Goal: Task Accomplishment & Management: Use online tool/utility

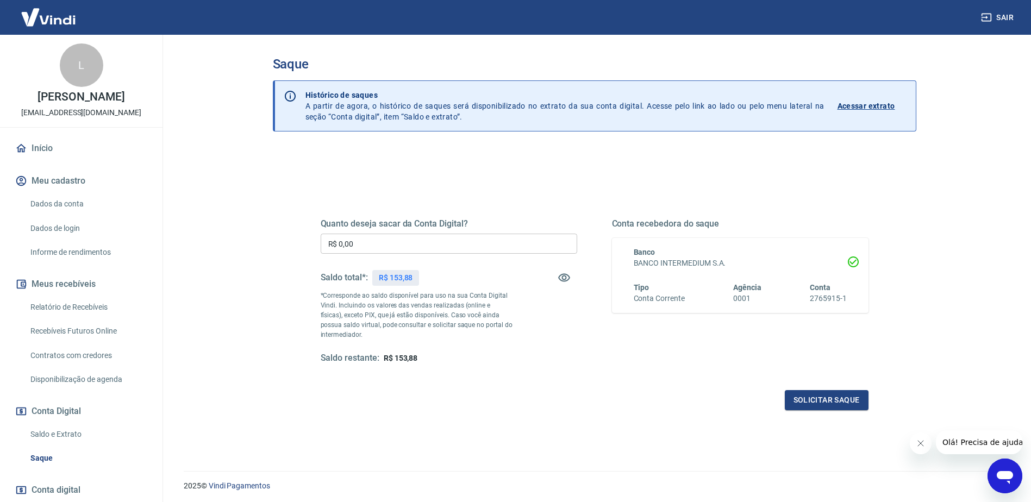
click at [407, 274] on p "R$ 153,88" at bounding box center [396, 277] width 34 height 11
copy p "153,88"
click at [390, 241] on input "R$ 0,00" at bounding box center [449, 244] width 257 height 20
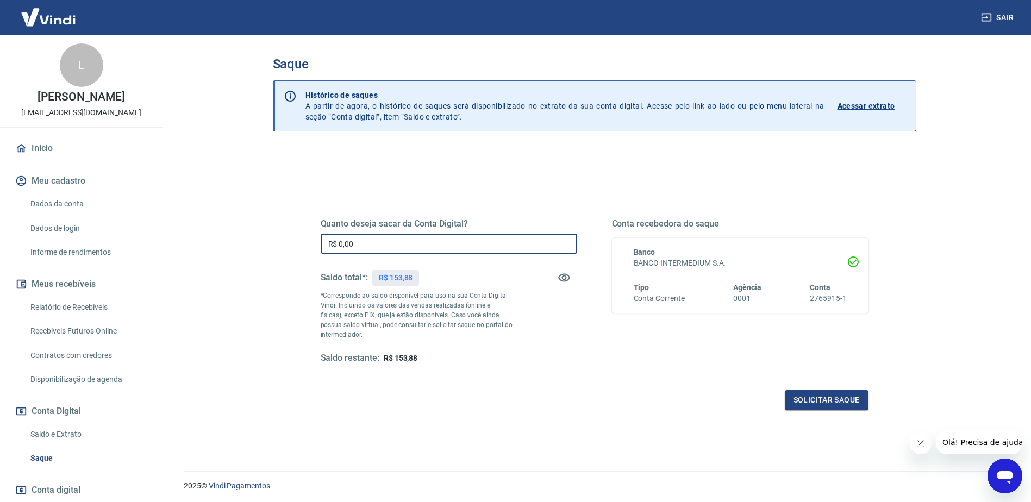
paste input "153,88"
type input "R$ 153,88"
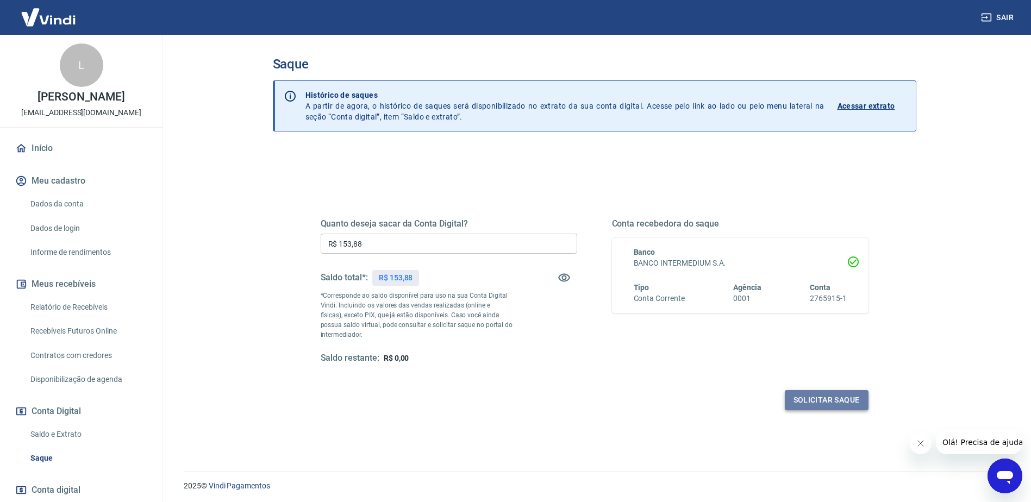
click at [818, 401] on button "Solicitar saque" at bounding box center [827, 400] width 84 height 20
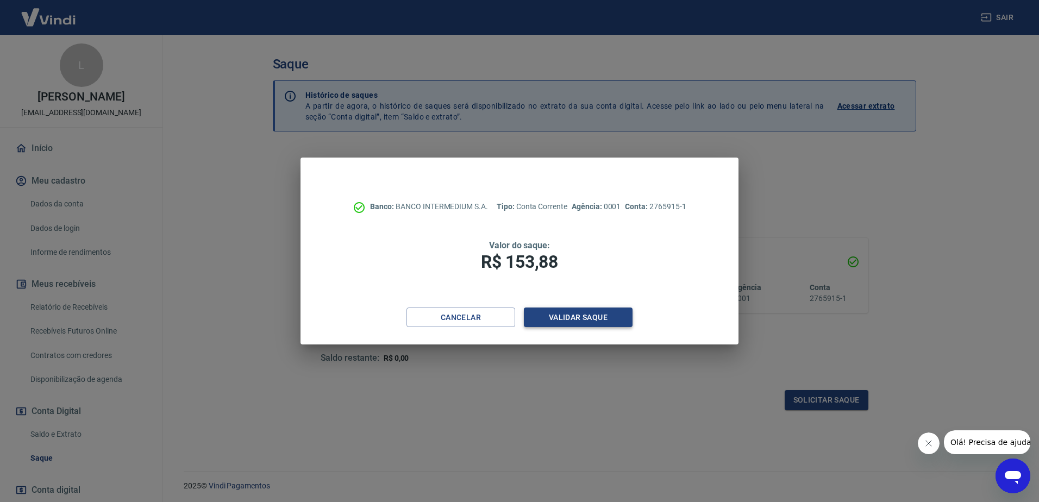
click at [559, 321] on button "Validar saque" at bounding box center [578, 318] width 109 height 20
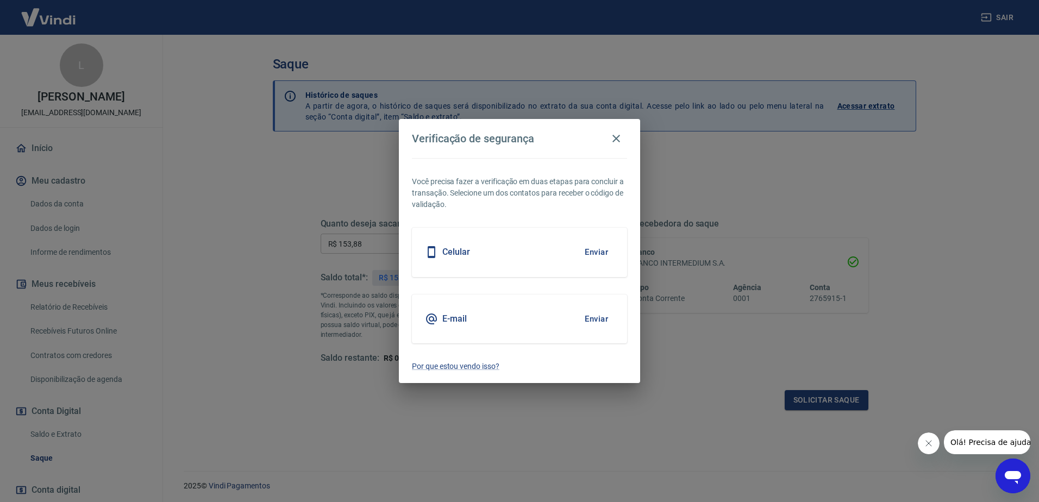
click at [595, 322] on button "Enviar" at bounding box center [596, 319] width 35 height 23
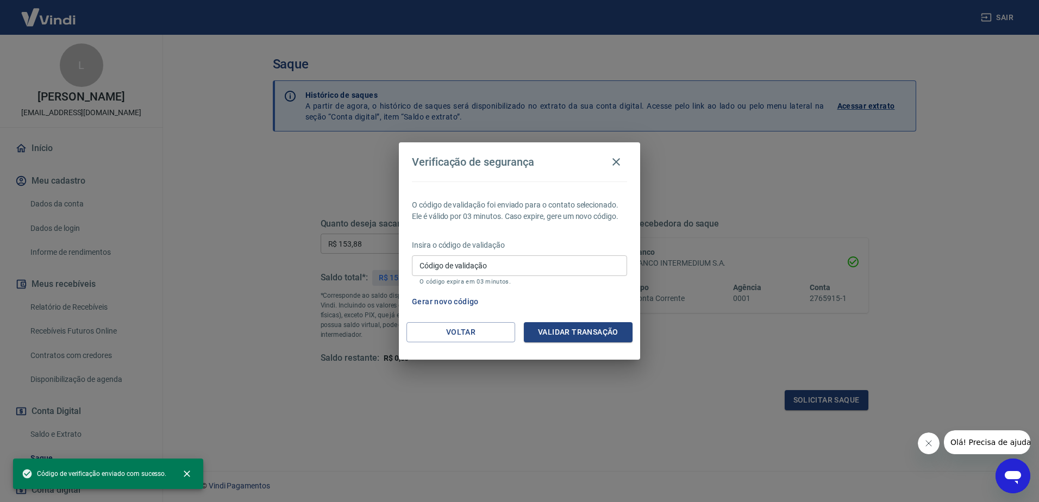
click at [465, 270] on input "Código de validação" at bounding box center [519, 265] width 215 height 20
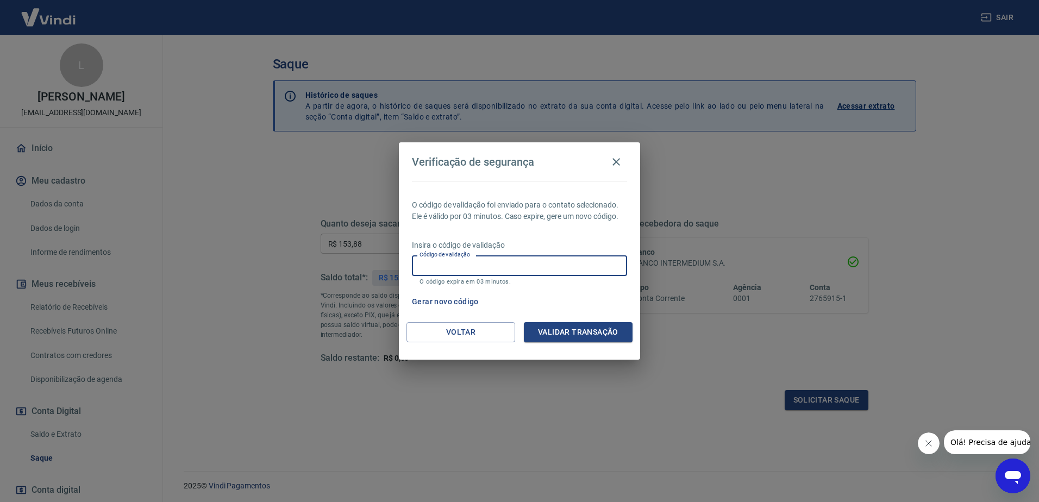
paste input "503253"
type input "503253"
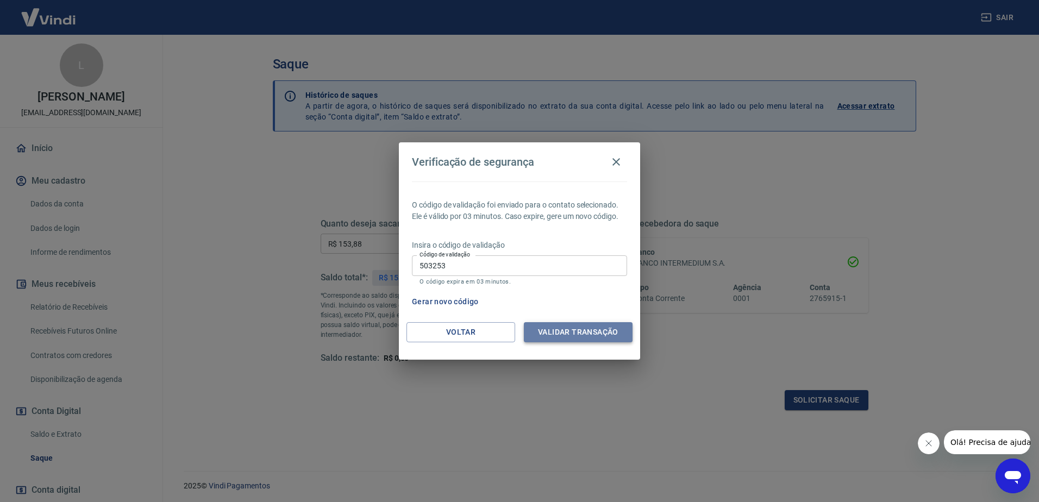
click at [587, 329] on button "Validar transação" at bounding box center [578, 332] width 109 height 20
